Goal: Task Accomplishment & Management: Use online tool/utility

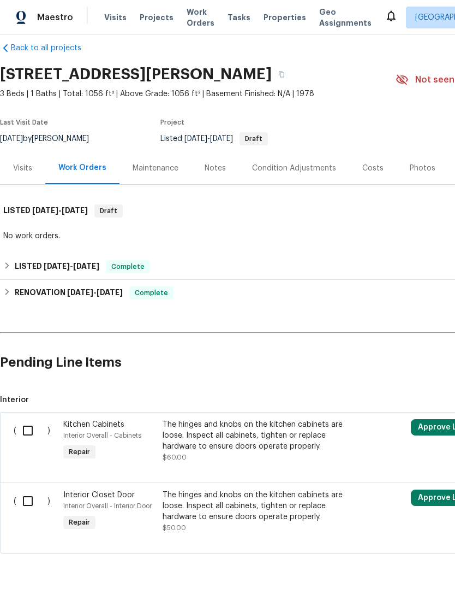
scroll to position [13, 0]
click at [27, 425] on input "checkbox" at bounding box center [31, 430] width 31 height 23
checkbox input "true"
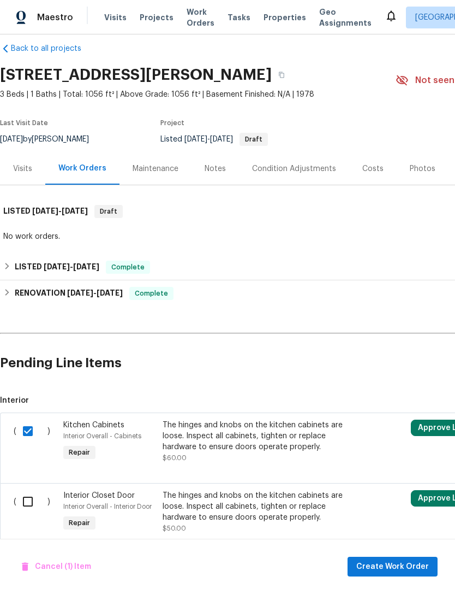
click at [27, 512] on input "checkbox" at bounding box center [31, 501] width 31 height 23
checkbox input "true"
click at [39, 569] on span "Cancel (2) Items" at bounding box center [59, 567] width 75 height 14
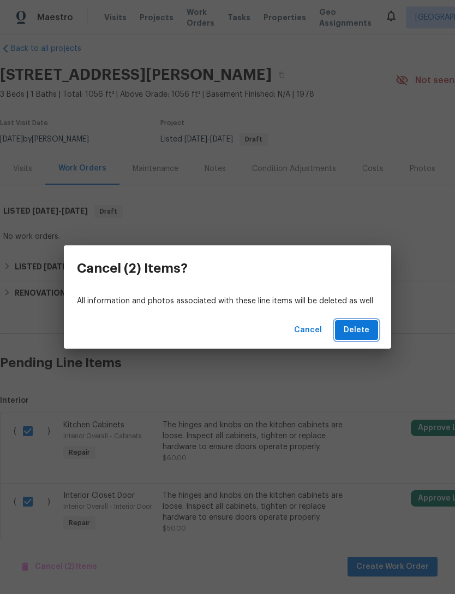
click at [370, 330] on button "Delete" at bounding box center [356, 330] width 43 height 20
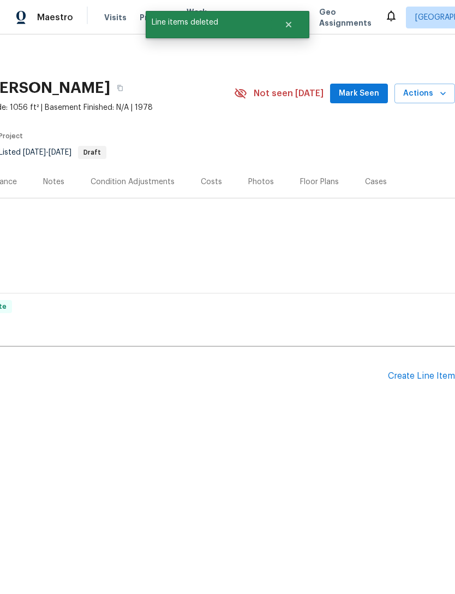
scroll to position [0, 162]
click at [432, 375] on div "Create Line Item" at bounding box center [421, 376] width 67 height 10
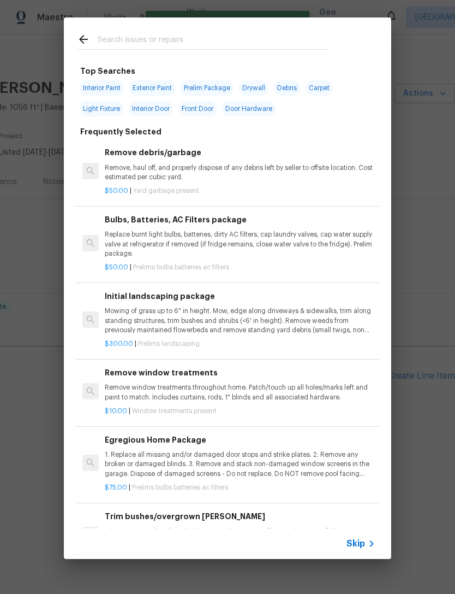
click at [368, 545] on icon at bounding box center [371, 543] width 13 height 13
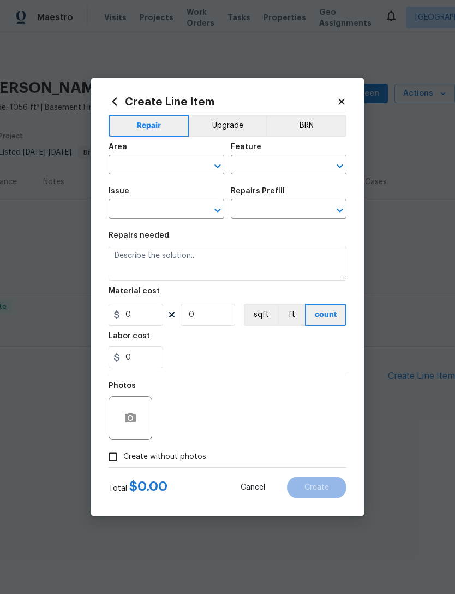
click at [131, 169] on input "text" at bounding box center [151, 165] width 85 height 17
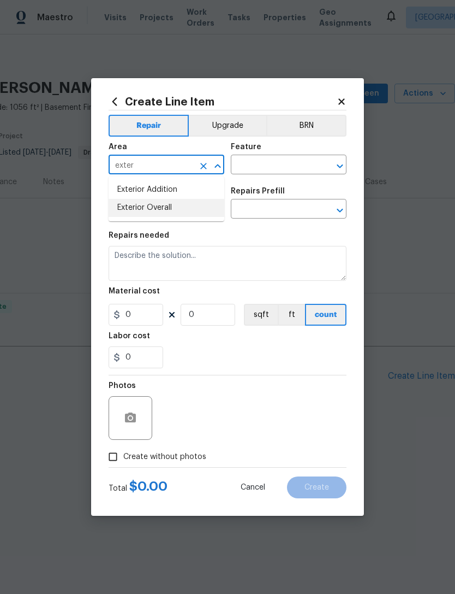
click at [128, 206] on li "Exterior Overall" at bounding box center [167, 208] width 116 height 18
type input "Exterior Overall"
click at [287, 168] on input "text" at bounding box center [273, 165] width 85 height 17
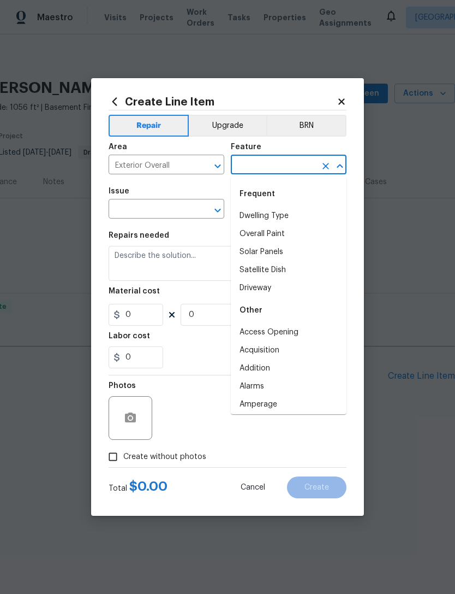
click at [289, 182] on div "Frequent" at bounding box center [289, 194] width 116 height 26
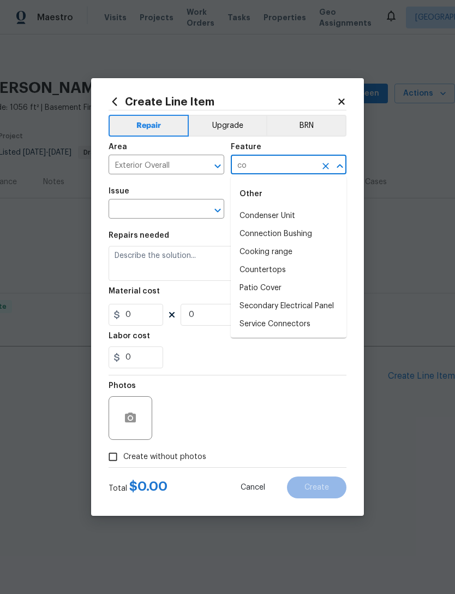
type input "c"
type input "e"
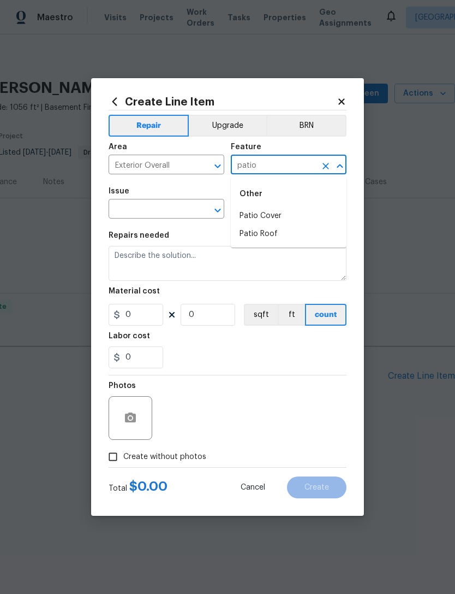
click at [252, 216] on li "Patio Cover" at bounding box center [289, 216] width 116 height 18
type input "Patio Cover"
click at [126, 210] on input "text" at bounding box center [151, 210] width 85 height 17
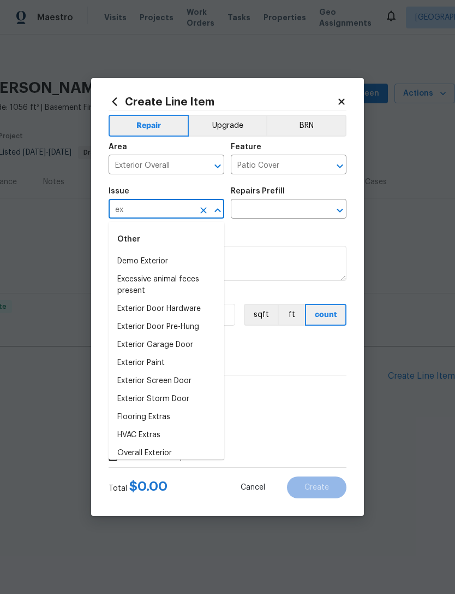
type input "e"
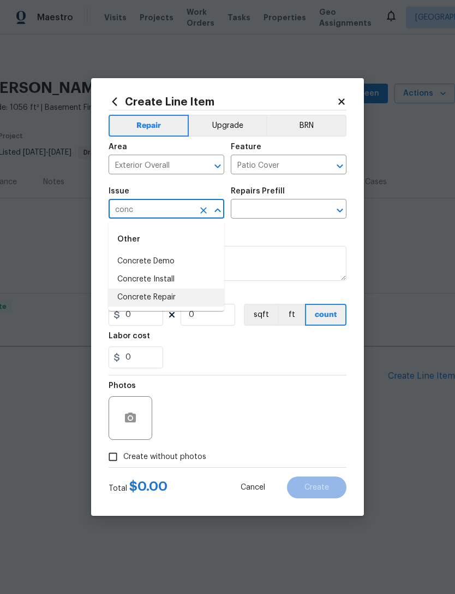
click at [122, 297] on li "Concrete Repair" at bounding box center [167, 297] width 116 height 18
type input "Concrete Repair"
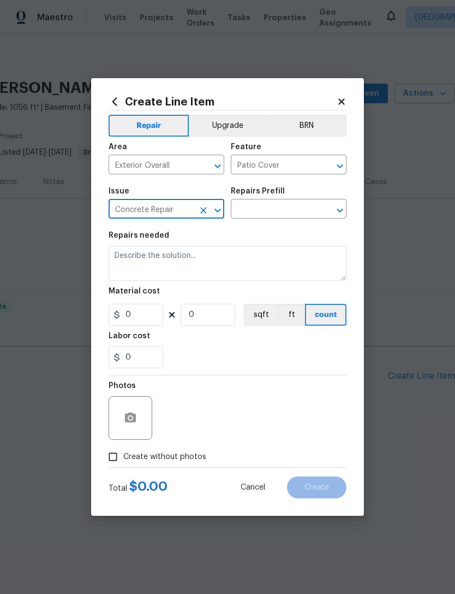
click at [299, 211] on input "text" at bounding box center [273, 210] width 85 height 17
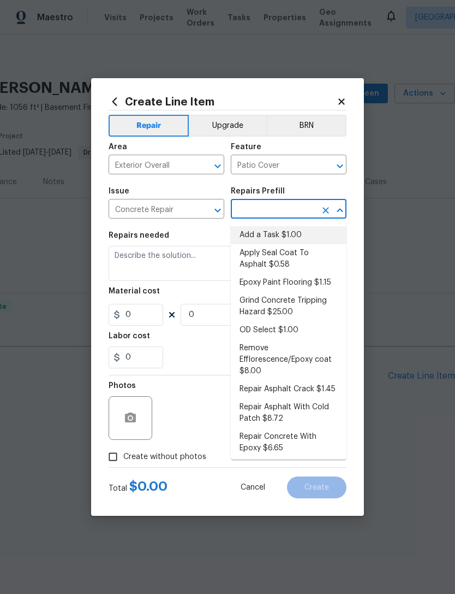
click at [302, 237] on li "Add a Task $1.00" at bounding box center [289, 235] width 116 height 18
type input "Add a Task $1.00"
type input "Flatwork"
type textarea "HPM to detail"
type input "1"
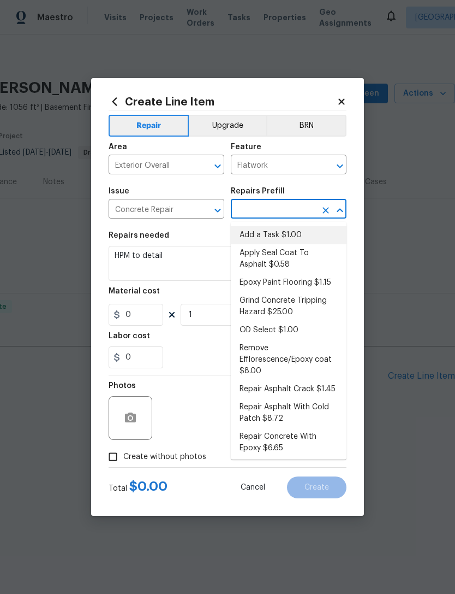
type input "Add a Task $1.00"
type input "1"
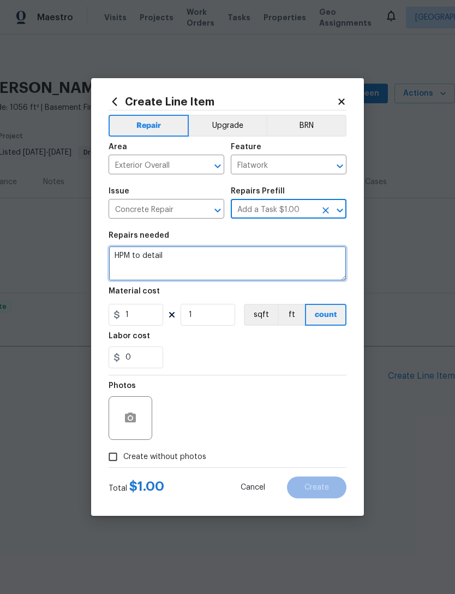
click at [122, 265] on textarea "HPM to detail" at bounding box center [228, 263] width 238 height 35
click at [118, 261] on textarea "HPM to detail" at bounding box center [228, 263] width 238 height 35
click at [118, 260] on textarea "HPM to detail" at bounding box center [228, 263] width 238 height 35
click at [120, 264] on textarea "HPM to detail" at bounding box center [228, 263] width 238 height 35
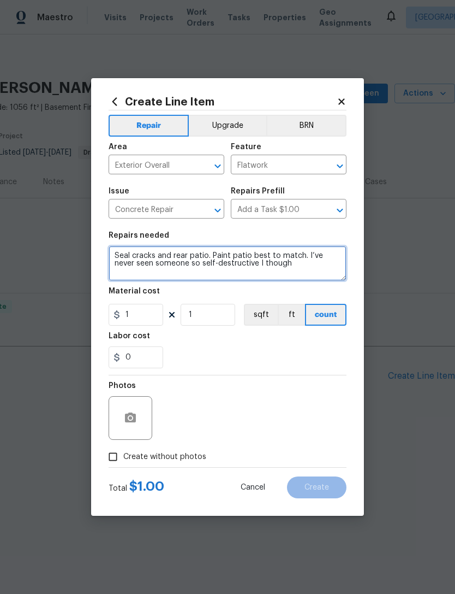
type textarea "Seal cracks and rear patio. Paint patio best to match. I’ve never seen someone …"
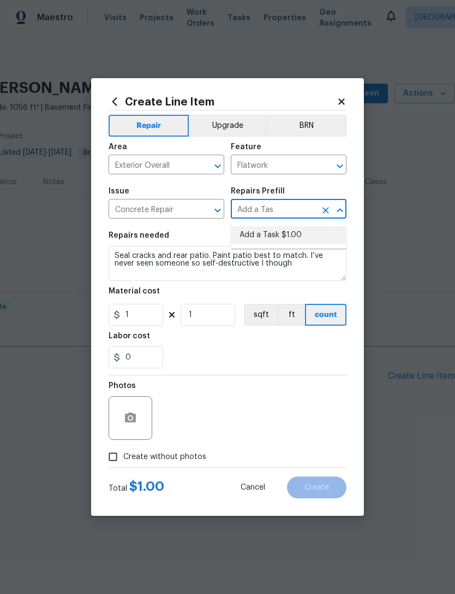
click at [272, 235] on li "Add a Task $1.00" at bounding box center [289, 235] width 116 height 18
type input "Add a Task $1.00"
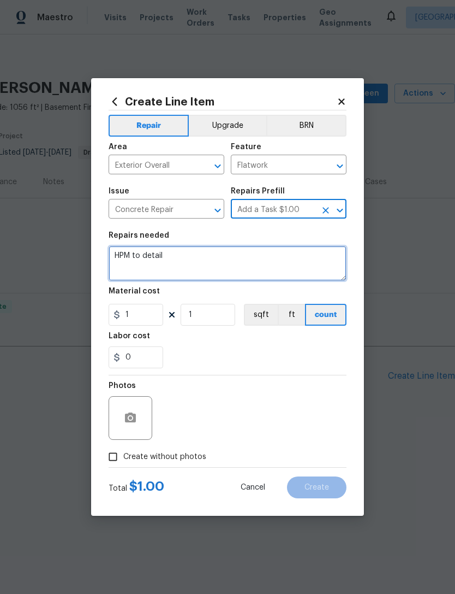
click at [134, 261] on textarea "HPM to detail" at bounding box center [228, 263] width 238 height 35
click at [123, 261] on textarea "HPM to detail" at bounding box center [228, 263] width 238 height 35
type textarea "HPM to detail"
click at [122, 255] on textarea "HPM to detail" at bounding box center [228, 263] width 238 height 35
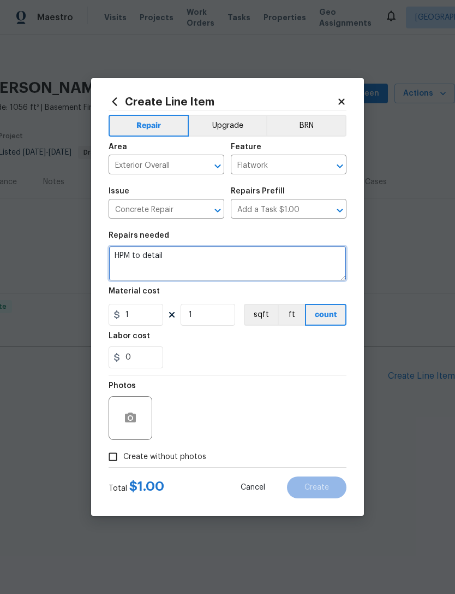
click at [122, 255] on textarea "HPM to detail" at bounding box center [228, 263] width 238 height 35
type textarea "R"
click at [167, 256] on textarea "Seal cracks and rear concrete patio. Paint to match exterior of home." at bounding box center [228, 263] width 238 height 35
click at [137, 263] on textarea "Seal cracks in rear concrete patio. Paint to match exterior of home." at bounding box center [228, 263] width 238 height 35
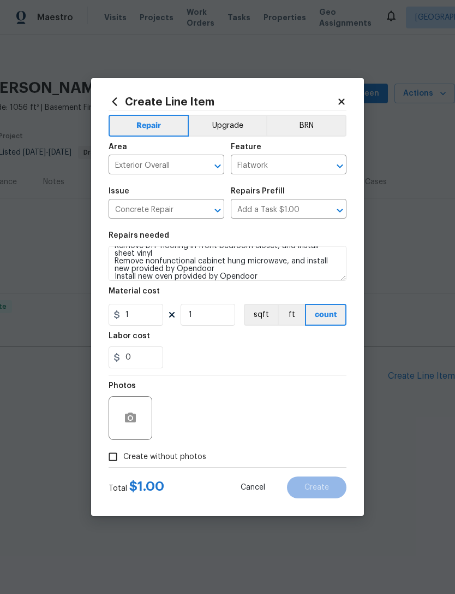
scroll to position [63, 0]
type textarea "Seal cracks in rear concrete patio. Paint to match exterior of home. Repair GFC…"
click at [128, 420] on icon "button" at bounding box center [130, 417] width 11 height 10
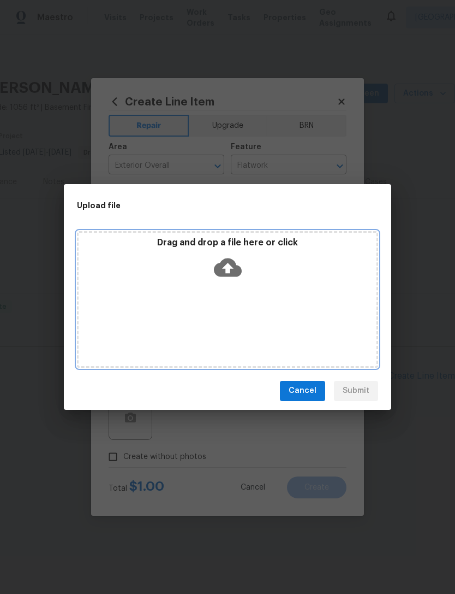
click at [307, 285] on div "Drag and drop a file here or click" at bounding box center [227, 299] width 301 height 137
click at [218, 271] on icon at bounding box center [228, 267] width 28 height 19
